Goal: Transaction & Acquisition: Subscribe to service/newsletter

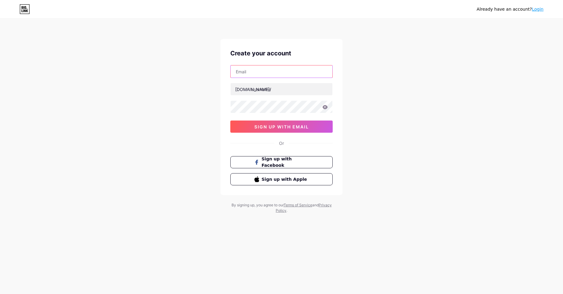
click at [297, 73] on input "text" at bounding box center [282, 71] width 102 height 12
type input "[EMAIL_ADDRESS][DOMAIN_NAME]"
click at [278, 91] on input "text" at bounding box center [282, 89] width 102 height 12
drag, startPoint x: 163, startPoint y: 73, endPoint x: 283, endPoint y: 83, distance: 121.0
click at [163, 73] on div "Already have an account? Login Create your account [EMAIL_ADDRESS][DOMAIN_NAME]…" at bounding box center [281, 116] width 563 height 233
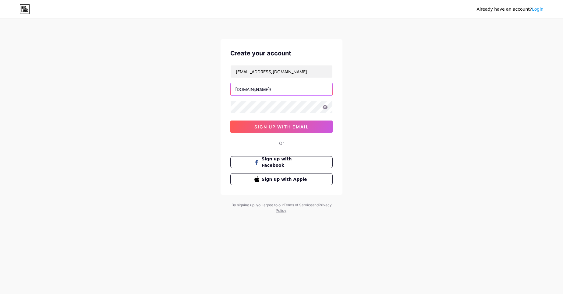
click at [286, 88] on input "text" at bounding box center [282, 89] width 102 height 12
paste input "osaviva"
type input "osaviva"
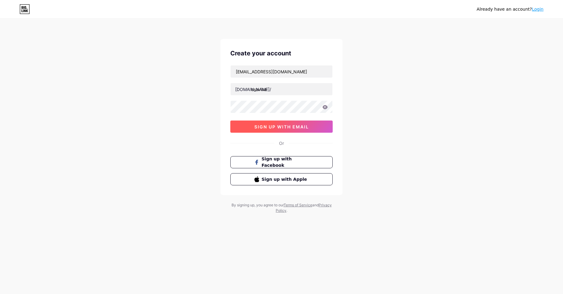
click at [285, 128] on span "sign up with email" at bounding box center [281, 126] width 55 height 5
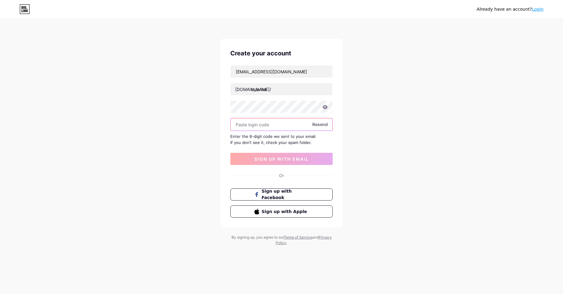
paste input "898463"
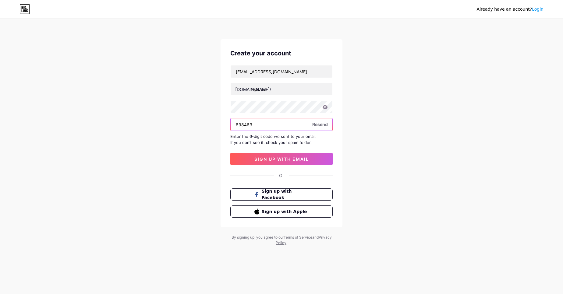
type input "898463"
click at [289, 165] on div "Create your account [EMAIL_ADDRESS][DOMAIN_NAME] [DOMAIN_NAME]/ osaviva 898463 …" at bounding box center [281, 133] width 122 height 188
click at [290, 161] on span "sign up with email" at bounding box center [281, 159] width 55 height 5
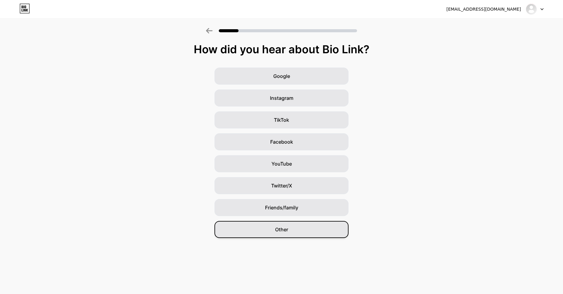
click at [305, 230] on div "Other" at bounding box center [281, 229] width 134 height 17
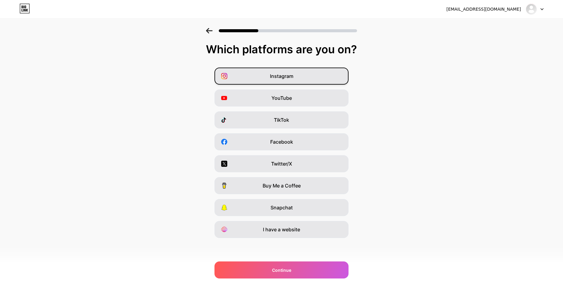
click at [287, 79] on span "Instagram" at bounding box center [281, 75] width 23 height 7
click at [305, 143] on div "Facebook" at bounding box center [281, 141] width 134 height 17
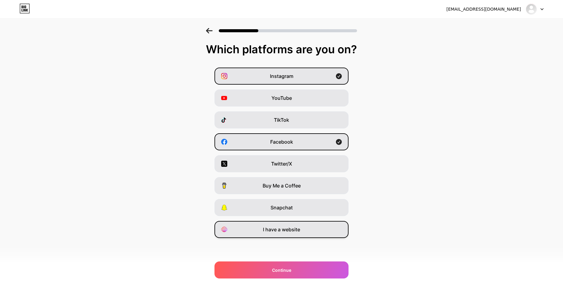
click at [315, 234] on div "I have a website" at bounding box center [281, 229] width 134 height 17
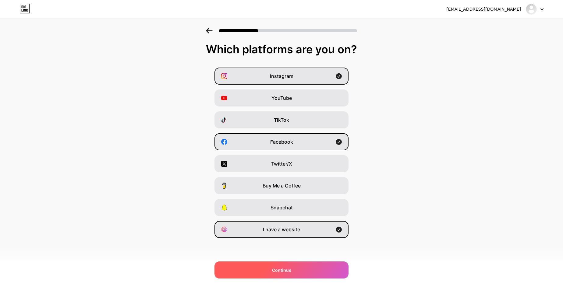
click at [294, 270] on div "Continue" at bounding box center [281, 270] width 134 height 17
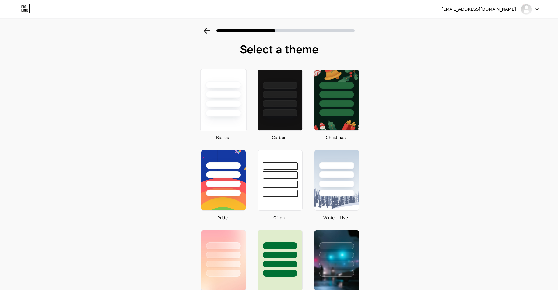
click at [227, 93] on div at bounding box center [224, 94] width 36 height 7
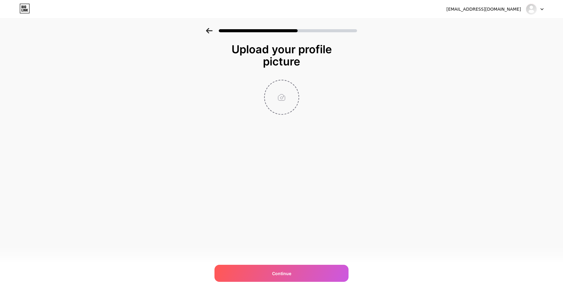
click at [285, 98] on input "file" at bounding box center [282, 97] width 34 height 34
type input "C:\fakepath\Untitled design (11).png"
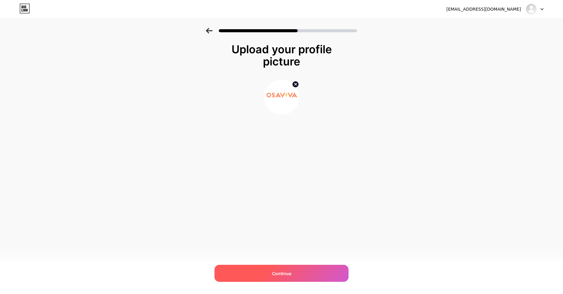
click at [289, 274] on span "Continue" at bounding box center [281, 273] width 19 height 6
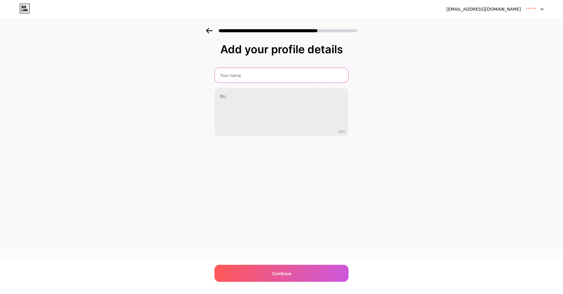
click at [270, 76] on input "text" at bounding box center [281, 75] width 133 height 15
type input "Osaviva Travels"
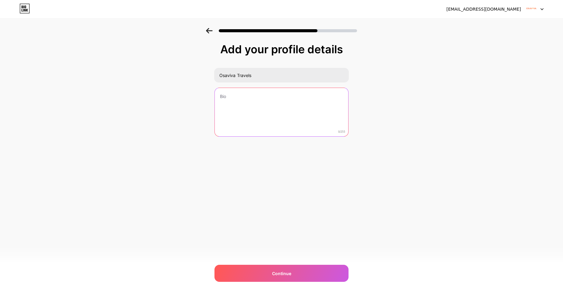
click at [259, 112] on textarea at bounding box center [281, 112] width 133 height 49
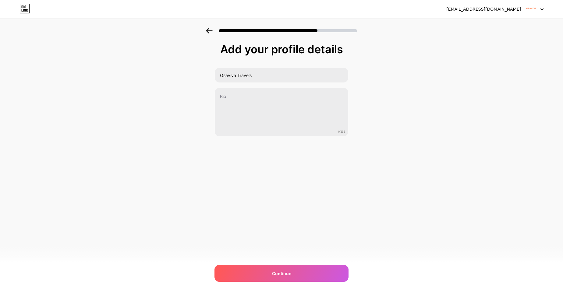
click at [198, 164] on div "Add your profile details [PERSON_NAME] Travels 0/255 Continue Error" at bounding box center [281, 97] width 563 height 139
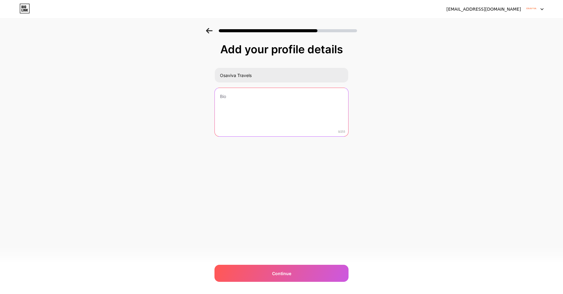
click at [264, 108] on textarea at bounding box center [281, 112] width 133 height 49
paste textarea "Experience a new standard of luxury travel in [GEOGRAPHIC_DATA] and the [GEOGRA…"
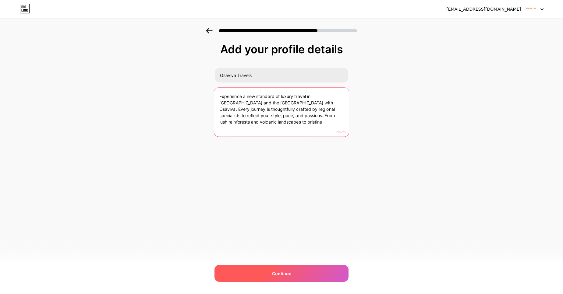
type textarea "Experience a new standard of luxury travel in [GEOGRAPHIC_DATA] and the [GEOGRA…"
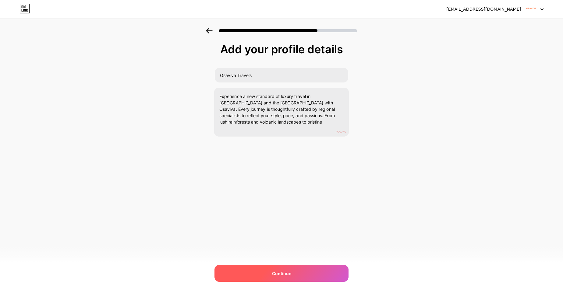
click at [299, 272] on div "Continue" at bounding box center [281, 273] width 134 height 17
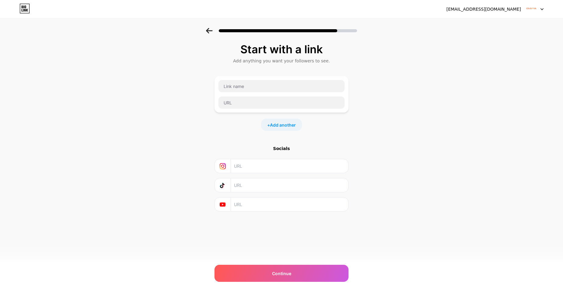
click at [288, 164] on input "text" at bounding box center [289, 166] width 111 height 14
click at [258, 85] on input "text" at bounding box center [281, 86] width 126 height 12
drag, startPoint x: 403, startPoint y: 148, endPoint x: 314, endPoint y: 137, distance: 89.9
click at [402, 147] on div "Start with a link Add anything you want your followers to see. + Add another So…" at bounding box center [281, 135] width 563 height 214
click at [241, 88] on input "text" at bounding box center [281, 86] width 126 height 12
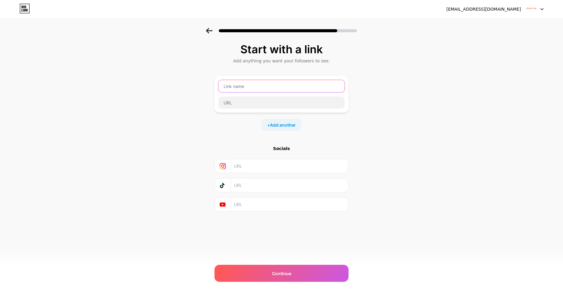
paste input "Osaviva Travels"
type input "Osaviva Travels"
click at [246, 106] on input "text" at bounding box center [281, 103] width 126 height 12
paste input "[URL][DOMAIN_NAME]"
type input "[URL][DOMAIN_NAME]"
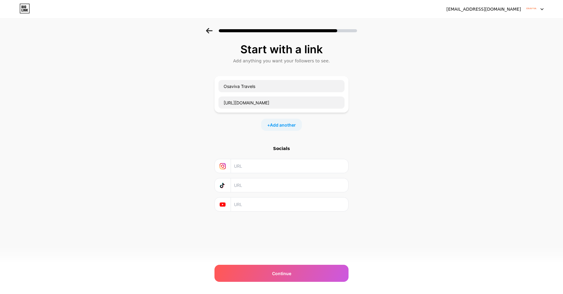
click at [267, 166] on input "text" at bounding box center [289, 166] width 111 height 14
click at [268, 166] on input "text" at bounding box center [289, 166] width 111 height 14
paste input "[URL][DOMAIN_NAME]"
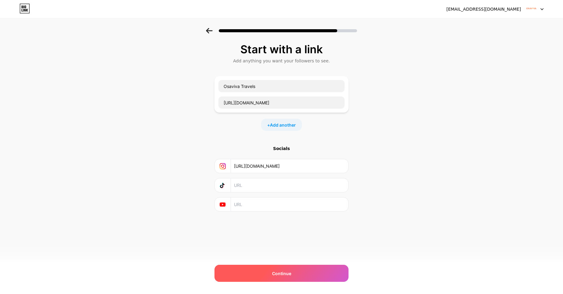
type input "[URL][DOMAIN_NAME]"
click at [283, 274] on span "Continue" at bounding box center [281, 273] width 19 height 6
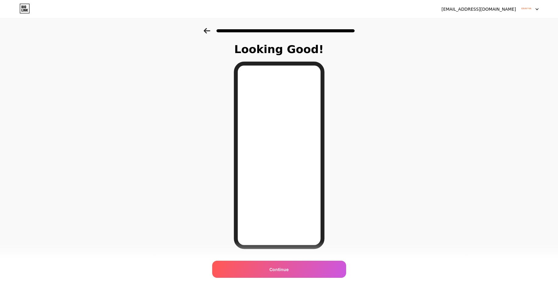
click at [536, 11] on div at bounding box center [530, 9] width 18 height 11
click at [462, 93] on div "Looking Good! Continue" at bounding box center [279, 155] width 558 height 254
click at [282, 272] on div "Continue" at bounding box center [279, 268] width 134 height 17
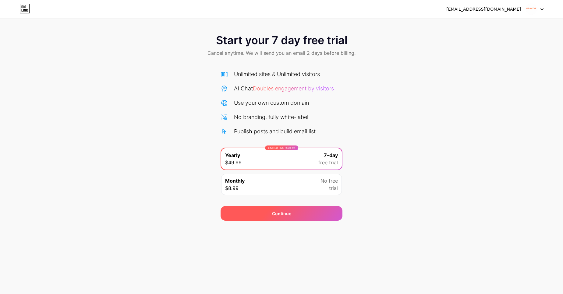
click at [309, 213] on div "Continue" at bounding box center [281, 213] width 122 height 15
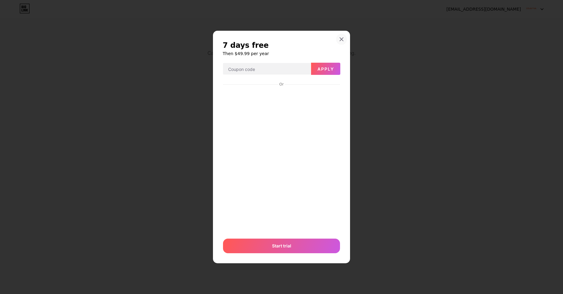
click at [343, 41] on icon at bounding box center [341, 39] width 3 height 3
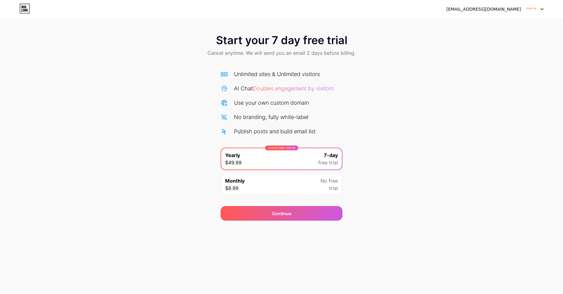
click at [308, 188] on div "Monthly $8.99 No free trial" at bounding box center [281, 184] width 121 height 21
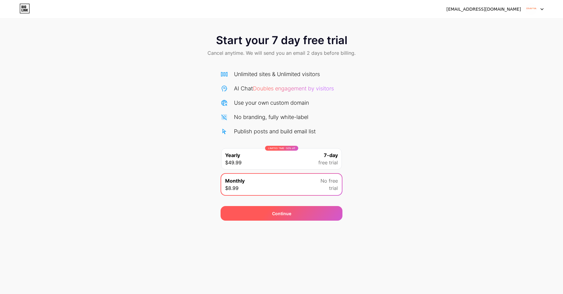
click at [313, 217] on div "Continue" at bounding box center [281, 213] width 122 height 15
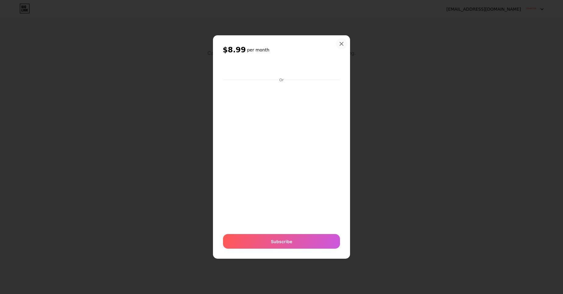
click at [341, 66] on div "$8.99 per month Or Subscribe" at bounding box center [281, 147] width 137 height 224
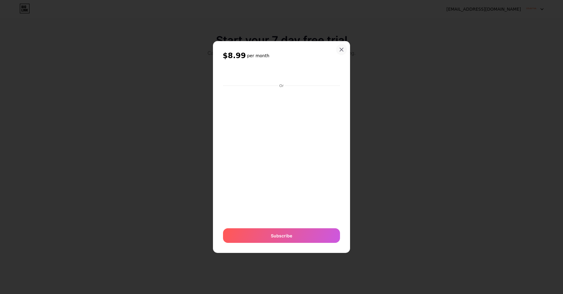
drag, startPoint x: 337, startPoint y: 41, endPoint x: 341, endPoint y: 45, distance: 5.8
click at [337, 41] on div "$8.99 per month Or Subscribe" at bounding box center [281, 147] width 137 height 212
click at [344, 50] on div at bounding box center [341, 49] width 11 height 11
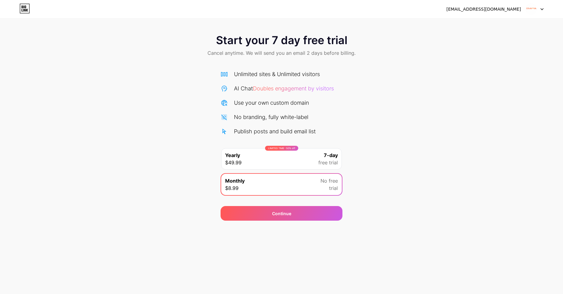
click at [537, 10] on div at bounding box center [535, 9] width 18 height 11
click at [496, 11] on div "[EMAIL_ADDRESS][DOMAIN_NAME]" at bounding box center [483, 9] width 75 height 6
click at [378, 100] on div "Start your 7 day free trial Cancel anytime. We will send you an email 2 days be…" at bounding box center [281, 124] width 563 height 193
click at [22, 5] on icon at bounding box center [24, 9] width 10 height 10
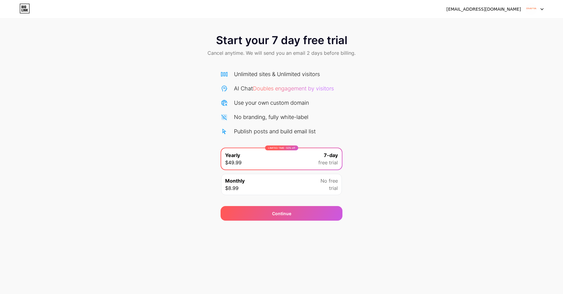
click at [29, 11] on icon at bounding box center [24, 9] width 10 height 10
click at [540, 12] on div at bounding box center [535, 9] width 18 height 11
click at [471, 9] on div "[EMAIL_ADDRESS][DOMAIN_NAME]" at bounding box center [483, 9] width 75 height 6
click at [472, 9] on div "[EMAIL_ADDRESS][DOMAIN_NAME]" at bounding box center [483, 9] width 75 height 6
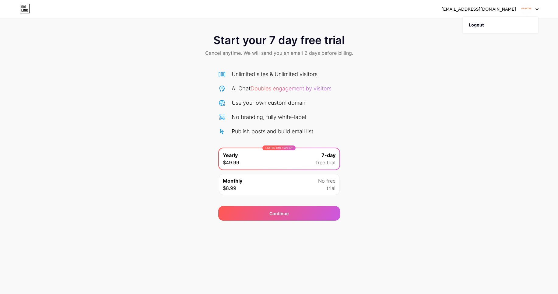
click at [292, 86] on span "Doubles engagement by visitors" at bounding box center [291, 88] width 81 height 6
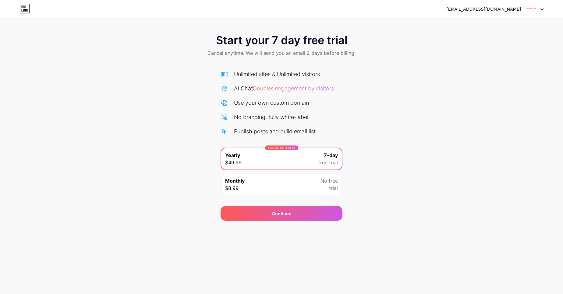
click at [24, 12] on icon at bounding box center [24, 9] width 10 height 10
click at [277, 194] on div "Monthly $8.99 No free trial" at bounding box center [281, 184] width 121 height 21
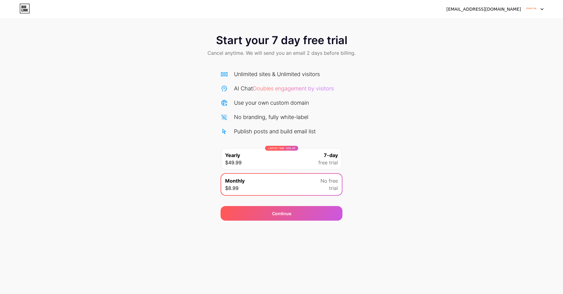
click at [308, 90] on span "Doubles engagement by visitors" at bounding box center [293, 88] width 81 height 6
drag, startPoint x: 204, startPoint y: 86, endPoint x: 220, endPoint y: 92, distance: 17.3
click at [204, 87] on div "Start your 7 day free trial Cancel anytime. We will send you an email 2 days be…" at bounding box center [281, 124] width 563 height 193
click at [225, 92] on div "AI Chat Doubles engagement by visitors" at bounding box center [281, 88] width 122 height 8
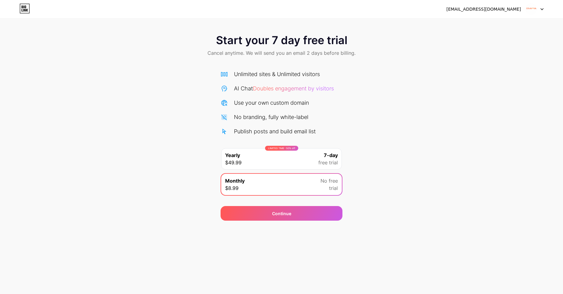
click at [19, 8] on div "osavivatravels@gmail.com Logout" at bounding box center [281, 9] width 563 height 11
click at [21, 8] on icon at bounding box center [24, 9] width 10 height 10
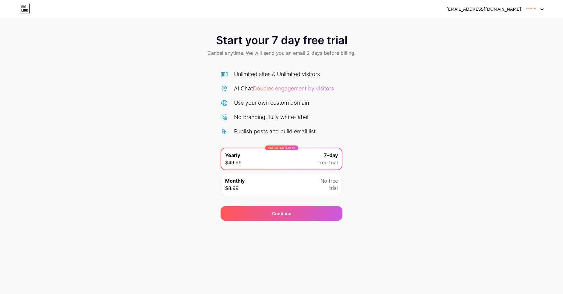
click at [493, 10] on div "[EMAIL_ADDRESS][DOMAIN_NAME]" at bounding box center [483, 9] width 75 height 6
click at [539, 6] on div at bounding box center [535, 9] width 18 height 11
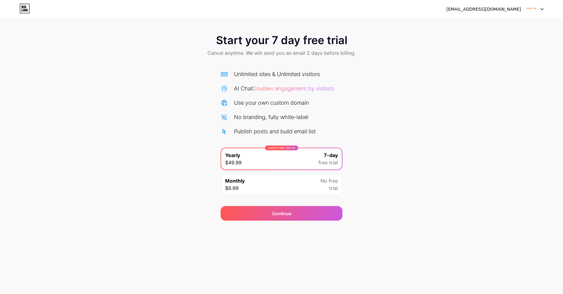
click at [539, 6] on div at bounding box center [535, 9] width 18 height 11
click at [533, 9] on img at bounding box center [531, 9] width 12 height 12
click at [282, 217] on div "Continue" at bounding box center [281, 213] width 122 height 15
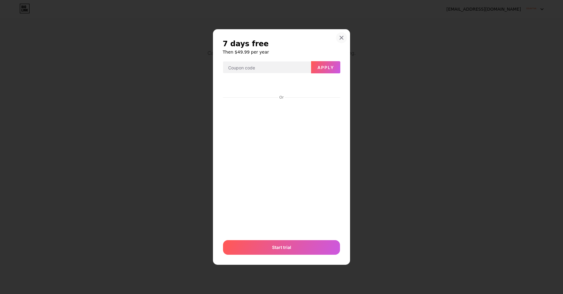
click at [343, 37] on icon at bounding box center [341, 37] width 3 height 3
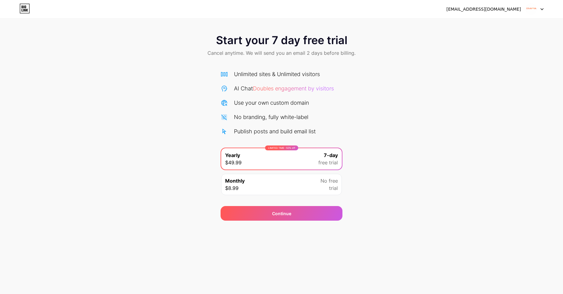
click at [290, 179] on div "Monthly $8.99 No free trial" at bounding box center [281, 184] width 121 height 21
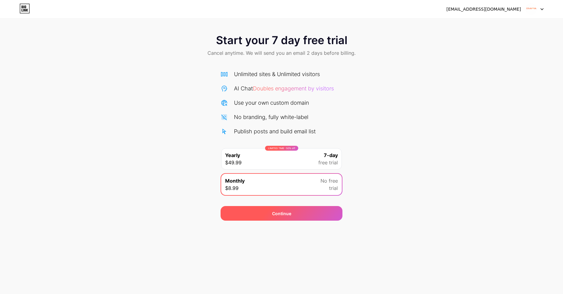
click at [287, 213] on span "Continue" at bounding box center [281, 213] width 19 height 6
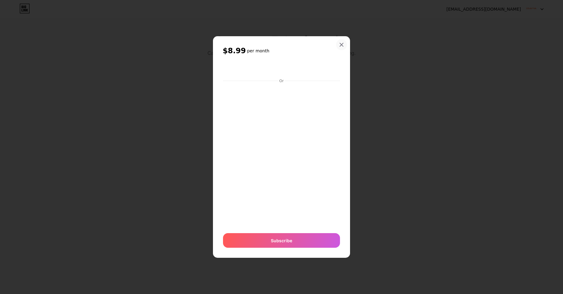
click at [344, 46] on div at bounding box center [341, 44] width 11 height 11
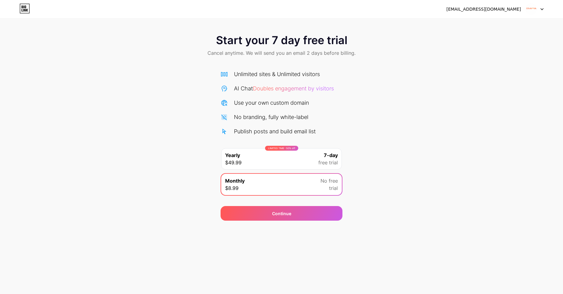
click at [330, 69] on div "Unlimited sites & Unlimited visitors AI Chat Doubles engagement by visitors Use…" at bounding box center [281, 131] width 122 height 135
click at [520, 8] on div "[EMAIL_ADDRESS][DOMAIN_NAME]" at bounding box center [483, 9] width 75 height 6
click at [541, 9] on icon at bounding box center [541, 9] width 3 height 2
click at [490, 30] on li "Logout" at bounding box center [505, 25] width 76 height 16
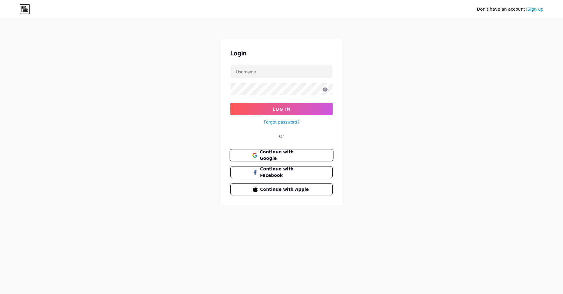
click at [306, 156] on span "Continue with Google" at bounding box center [284, 155] width 51 height 13
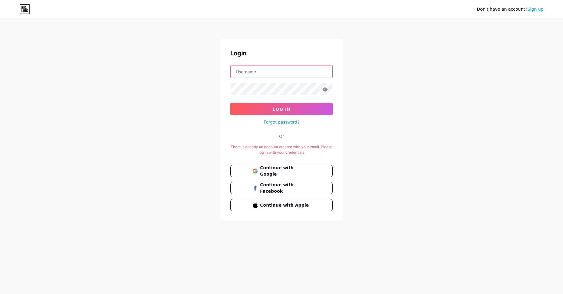
click at [287, 74] on input "text" at bounding box center [282, 71] width 102 height 12
click at [131, 68] on div "Don't have an account? Sign up Login osavivatravels@gmail.com Log In Forgot pas…" at bounding box center [281, 120] width 563 height 241
click at [255, 66] on input "[EMAIL_ADDRESS][DOMAIN_NAME]" at bounding box center [282, 71] width 102 height 12
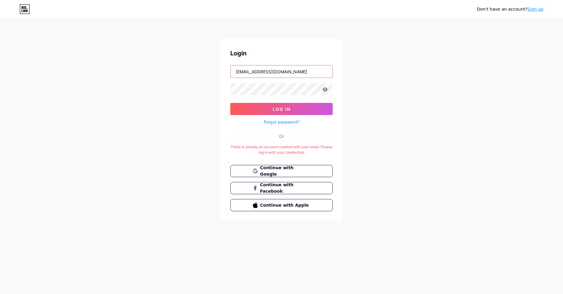
paste input "text"
type input "osaviva"
click at [270, 107] on button "Log In" at bounding box center [281, 109] width 102 height 12
